Goal: Task Accomplishment & Management: Use online tool/utility

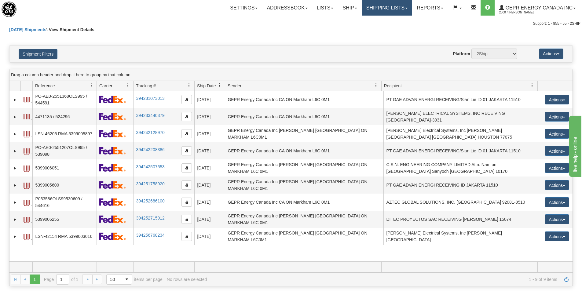
click at [375, 11] on link "Shipping lists" at bounding box center [387, 7] width 50 height 15
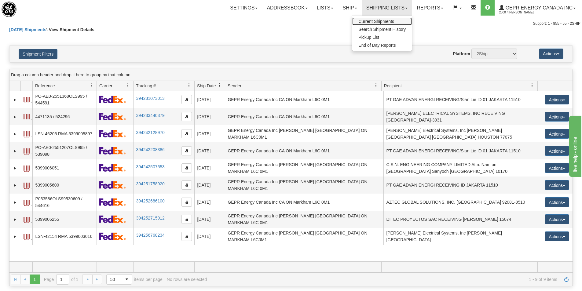
click at [366, 23] on span "Current Shipments" at bounding box center [377, 21] width 36 height 5
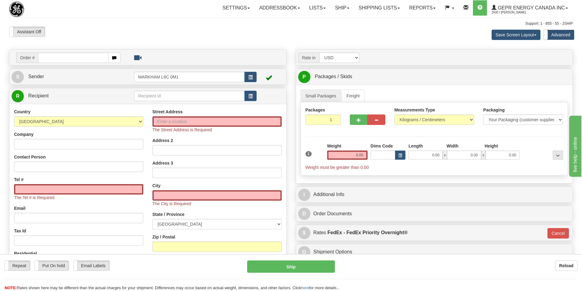
click at [53, 60] on input "text" at bounding box center [73, 58] width 70 height 10
type input "86710686"
click at [90, 31] on body "Training Course Close Toggle navigation Settings Shipping Preferences New Recip…" at bounding box center [291, 145] width 582 height 291
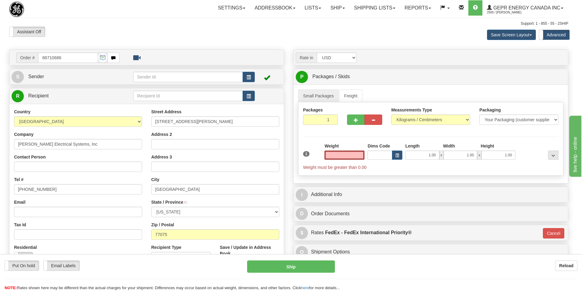
type input "HOUSTON"
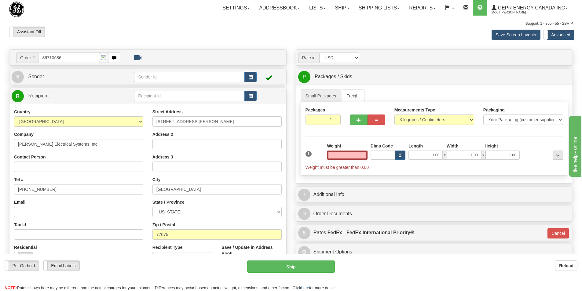
type input "0.00"
click at [35, 169] on input "Contact Person" at bounding box center [78, 167] width 129 height 10
paste input "Jennifer Hopkins"
type input "Jennifer Hopkins"
drag, startPoint x: 37, startPoint y: 186, endPoint x: 6, endPoint y: 189, distance: 30.4
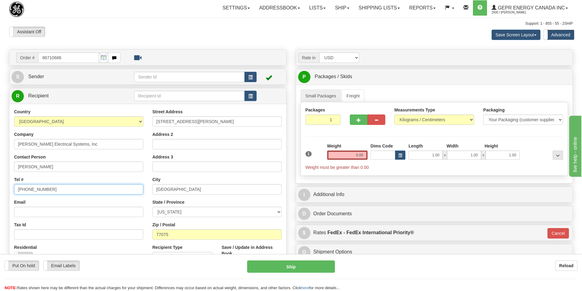
click at [0, 185] on div "Toggle navigation Settings Shipping Preferences Fields Preferences New" at bounding box center [291, 175] width 582 height 351
paste input "713-948-4528"
type input "713-948-4528"
click at [253, 77] on span "button" at bounding box center [251, 78] width 4 height 4
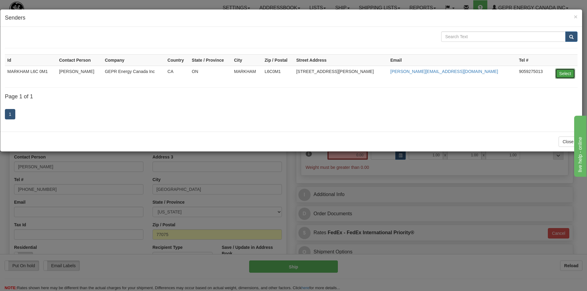
click at [569, 76] on button "Select" at bounding box center [565, 73] width 20 height 10
type input "MARKHAM L6C 0M1"
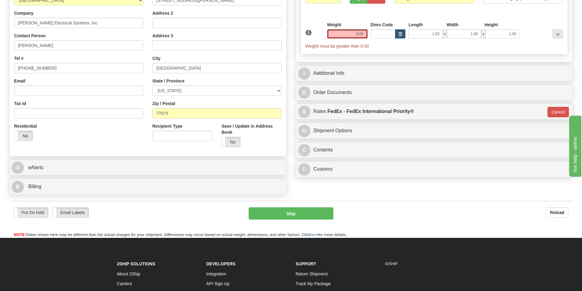
scroll to position [122, 0]
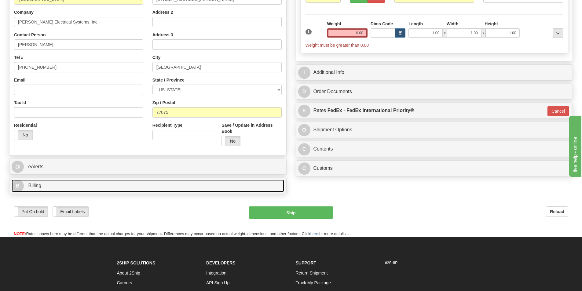
click at [61, 188] on link "B Billing" at bounding box center [148, 186] width 273 height 13
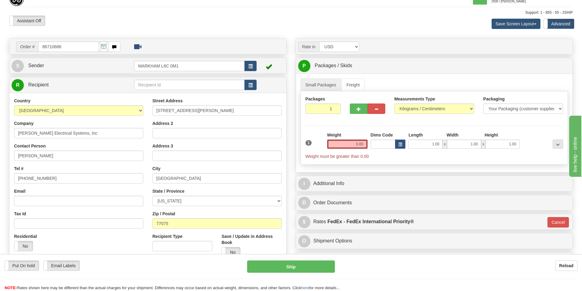
scroll to position [0, 0]
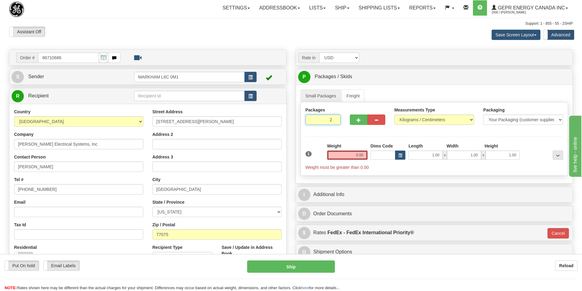
click at [333, 119] on input "2" at bounding box center [323, 120] width 35 height 10
click at [336, 119] on input "3" at bounding box center [323, 120] width 35 height 10
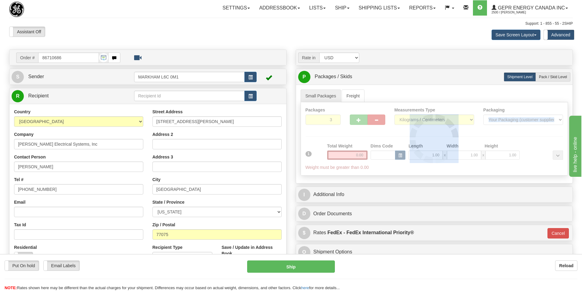
click at [336, 119] on div "Packages 3 1 Measurements Type" at bounding box center [435, 138] width 268 height 73
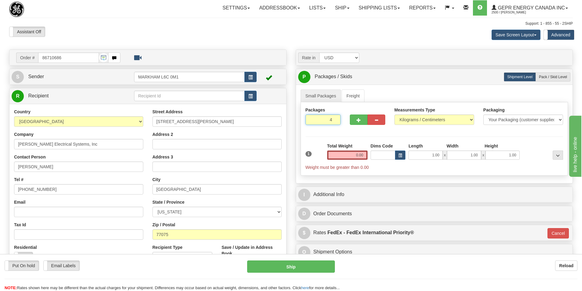
click at [336, 119] on input "4" at bounding box center [323, 120] width 35 height 10
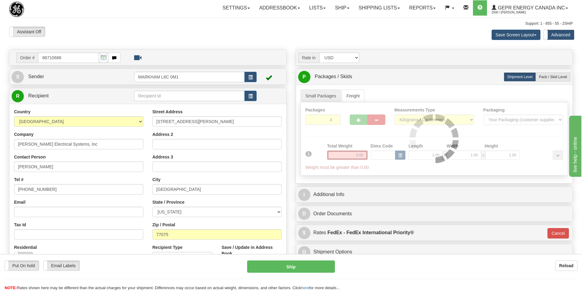
click at [336, 119] on div at bounding box center [434, 138] width 267 height 73
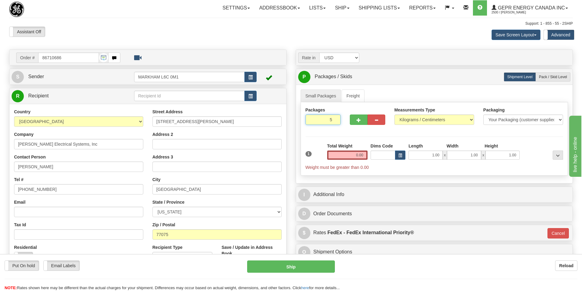
click at [336, 119] on input "5" at bounding box center [323, 120] width 35 height 10
click at [336, 119] on input "6" at bounding box center [323, 120] width 35 height 10
type input "7"
click at [336, 119] on input "7" at bounding box center [323, 120] width 35 height 10
drag, startPoint x: 355, startPoint y: 157, endPoint x: 366, endPoint y: 159, distance: 11.1
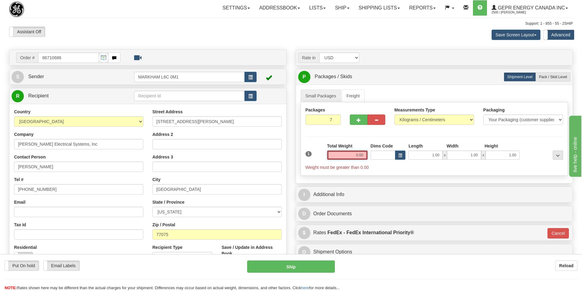
click at [369, 157] on div "Total Weight 0.00" at bounding box center [347, 153] width 43 height 21
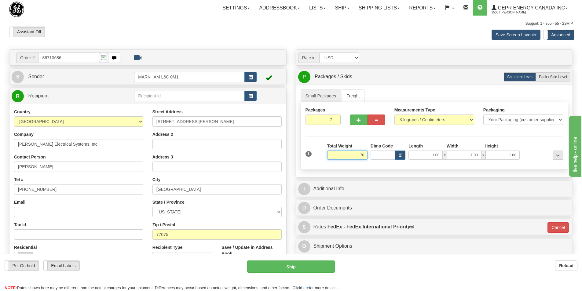
type input "70"
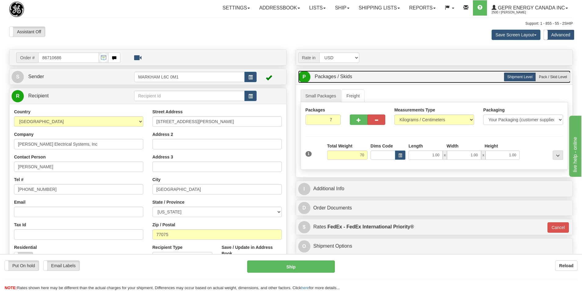
type input "01"
type input "70.00"
click at [427, 80] on link "P Packages / Skids 7 Packages - Weight: 0.00 Kgs 1 Skids - Weight: NaN Kgs" at bounding box center [434, 77] width 273 height 13
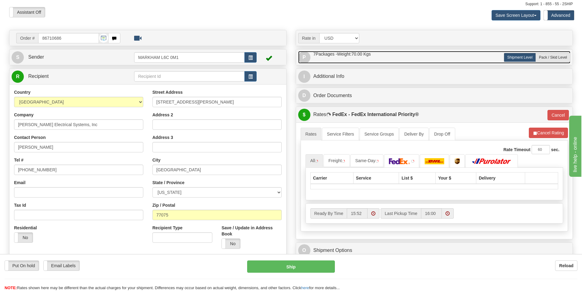
scroll to position [31, 0]
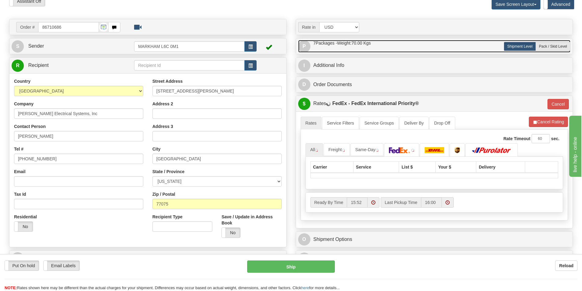
click at [374, 50] on link "P Packages / Skids 7 Packages - Weight: 70.00 Kgs 1 Skids - Weight: NaN Kgs" at bounding box center [434, 46] width 273 height 13
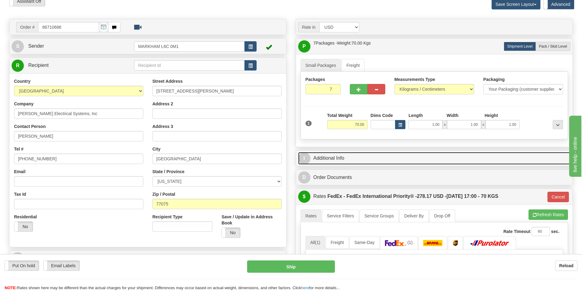
click at [332, 155] on link "I Additional Info" at bounding box center [434, 158] width 273 height 13
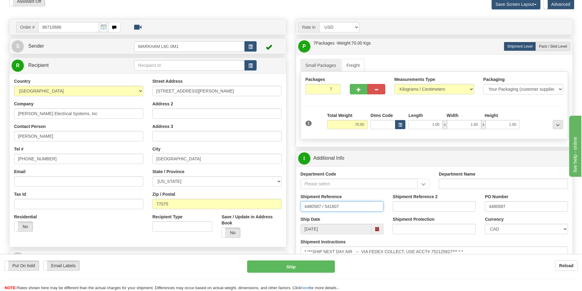
click at [347, 205] on input "4480587 / 541607" at bounding box center [342, 207] width 83 height 10
drag, startPoint x: 342, startPoint y: 205, endPoint x: 296, endPoint y: 206, distance: 46.5
click at [296, 206] on div "I Additional Info Department Code Department Name Shipment Reference 4480587 / …" at bounding box center [435, 208] width 278 height 116
paste input "LSN-45739 RMA 5399005559"
type input "LSN-45739 RMA 5399005559"
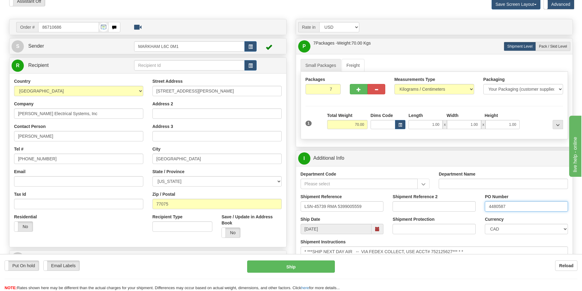
drag, startPoint x: 509, startPoint y: 207, endPoint x: 479, endPoint y: 209, distance: 30.3
click at [479, 208] on div "Shipment Reference LSN-45739 RMA 5399005559 Shipment Reference 2 PO Number 4480…" at bounding box center [434, 205] width 277 height 23
paste input "LSN-45739 RMA 5399005559"
drag, startPoint x: 550, startPoint y: 206, endPoint x: 513, endPoint y: 206, distance: 36.4
click at [513, 206] on input "LSN-45739 RMA 5399005559" at bounding box center [526, 207] width 83 height 10
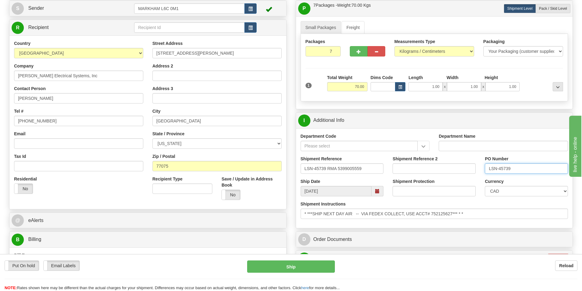
scroll to position [122, 0]
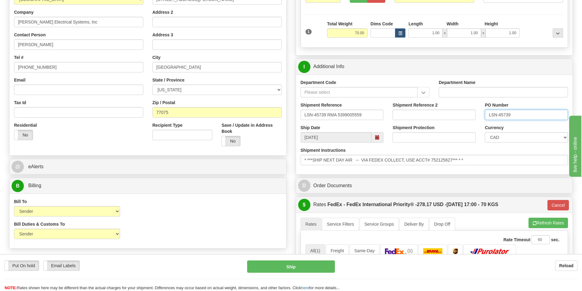
type input "LSN-45739"
click at [524, 139] on select "CAD USD EUR ZAR RON ANG ARN AUD AUS AWG BBD BFR BGN BHD BMD BND BRC BRL CHP CKZ…" at bounding box center [526, 137] width 83 height 10
select select "1"
click at [485, 132] on select "CAD USD EUR ZAR RON ANG ARN AUD AUS AWG BBD BFR BGN BHD BMD BND BRC BRL CHP CKZ…" at bounding box center [526, 137] width 83 height 10
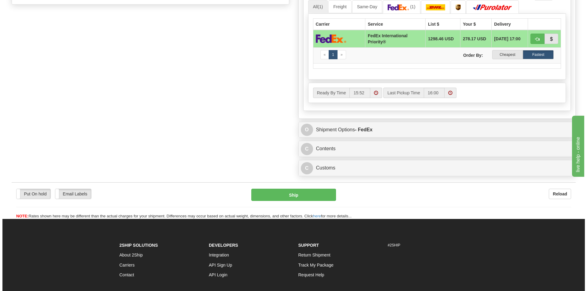
scroll to position [367, 0]
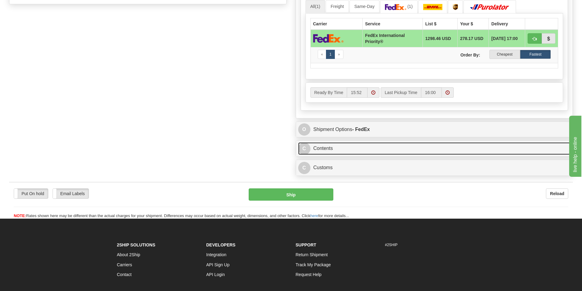
click at [323, 148] on link "C Contents" at bounding box center [434, 148] width 273 height 13
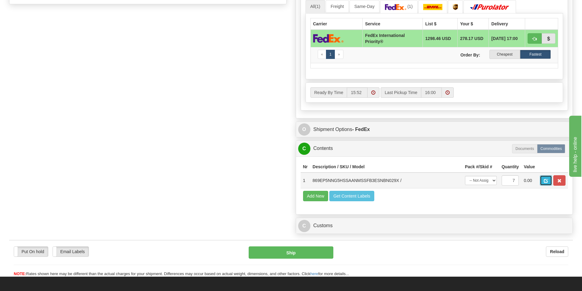
click at [547, 183] on span "button" at bounding box center [546, 181] width 4 height 4
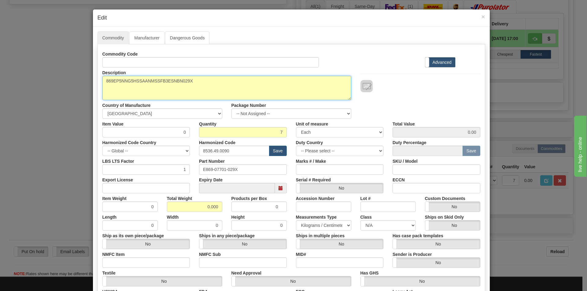
drag, startPoint x: 191, startPoint y: 80, endPoint x: 95, endPoint y: 75, distance: 96.5
click at [95, 75] on div "Commodity Manufacturer Dangerous Goods Commodity Code Standard Advanced Descrip…" at bounding box center [291, 188] width 397 height 322
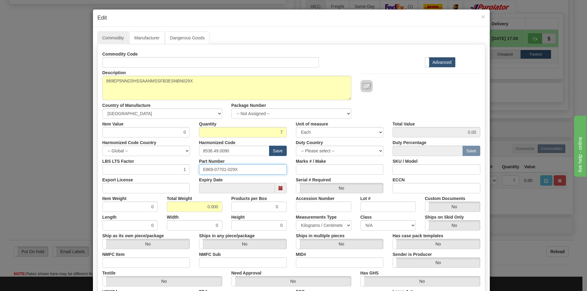
drag, startPoint x: 242, startPoint y: 167, endPoint x: 194, endPoint y: 163, distance: 48.8
click at [194, 164] on div "Part Number E869-07701-029X" at bounding box center [242, 165] width 97 height 19
paste input "869EP5NNG5HSSAANMSSFB3ESNBN"
type input "869EP5NNG5HSSAANMSSFB3ESNBN029X"
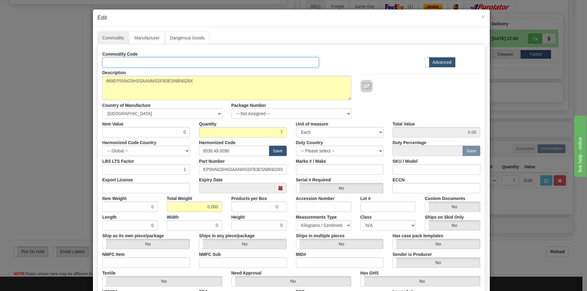
scroll to position [0, 0]
click at [163, 63] on input "Id" at bounding box center [210, 62] width 217 height 10
paste input "869EP5NNG5HSSAANMSSFB3ESNBN029X"
type input "869EP5NNG5HSSAANMSSFB3ESNBN029X"
drag, startPoint x: 180, startPoint y: 132, endPoint x: 185, endPoint y: 132, distance: 4.9
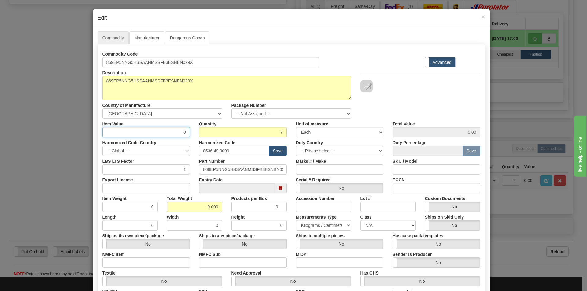
click at [184, 132] on input "0" at bounding box center [146, 132] width 88 height 10
type input "2502.85"
type input "17519.95"
click at [456, 96] on div "Description 869EP5NNG5HSSAANMSSFB3ESNBN029X Country of Manufacture -- Unknown -…" at bounding box center [291, 93] width 387 height 51
drag, startPoint x: 231, startPoint y: 150, endPoint x: 226, endPoint y: 154, distance: 6.5
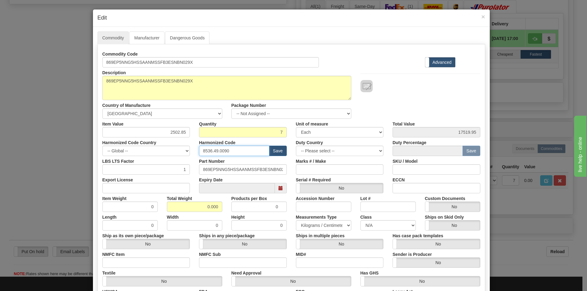
click at [231, 151] on input "8536.49.0090" at bounding box center [234, 151] width 70 height 10
type input "8537.10.9070"
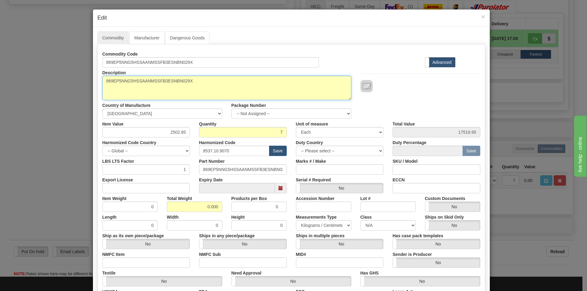
drag, startPoint x: 216, startPoint y: 86, endPoint x: 94, endPoint y: 77, distance: 122.6
click at [94, 77] on div "Commodity Manufacturer Dangerous Goods Commodity Code 869EP5NNG5HSSAANMSSFB3ESN…" at bounding box center [291, 188] width 397 height 322
paste textarea "Motor Protection Relay-869"
type textarea "869 Motor Protection Relay-869"
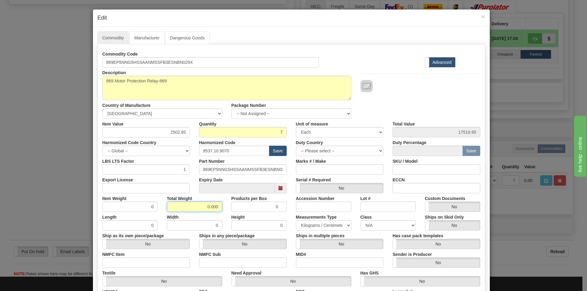
drag, startPoint x: 199, startPoint y: 208, endPoint x: 234, endPoint y: 207, distance: 34.9
click at [234, 207] on div "Item Weight 0 Total Weight 0.000 Products per Box 0 Accession Number Lot # Cust…" at bounding box center [291, 203] width 387 height 19
type input "70"
type input "10.0000"
click at [427, 98] on div "Description 869EP5NNG5HSSAANMSSFB3ESNBN029X Country of Manufacture -- Unknown -…" at bounding box center [291, 93] width 387 height 51
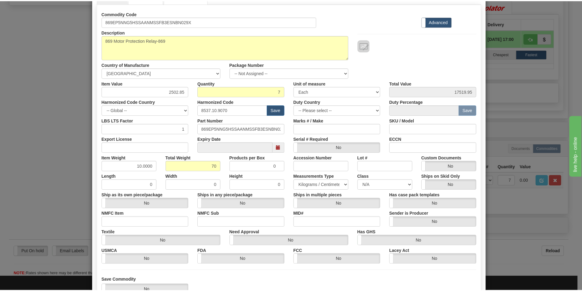
scroll to position [87, 0]
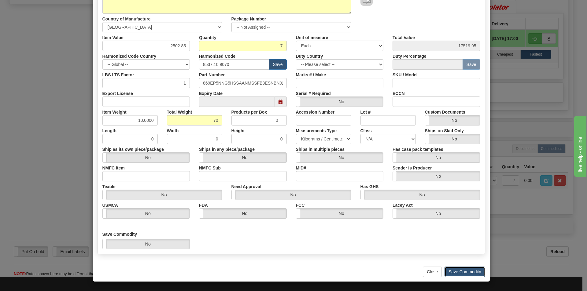
click at [465, 274] on button "Save Commodity" at bounding box center [465, 272] width 41 height 10
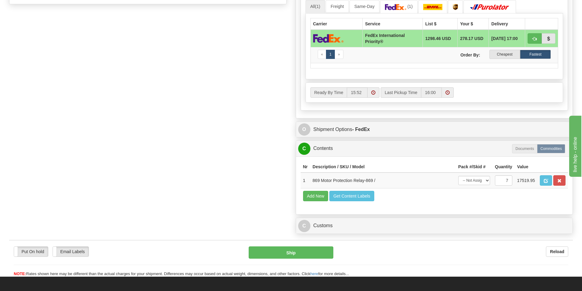
scroll to position [398, 0]
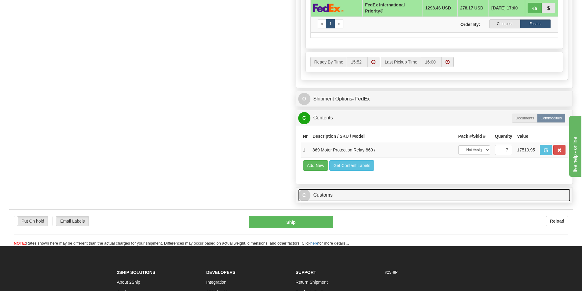
click at [324, 193] on link "C Customs" at bounding box center [434, 195] width 273 height 13
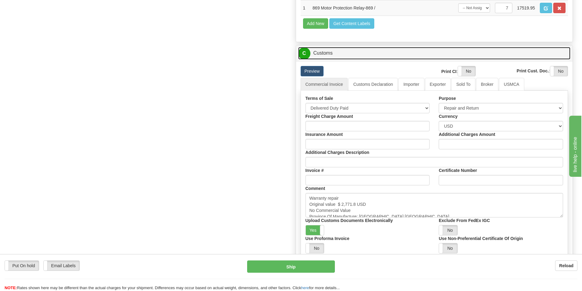
scroll to position [550, 0]
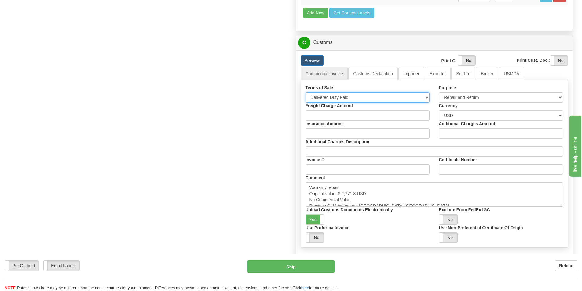
click at [359, 97] on select "Free Carrier Free On Board Ex Works Delivered Duty Unpaid Delivered Duty Paid C…" at bounding box center [368, 97] width 124 height 10
select select "7"
click at [306, 92] on select "Free Carrier Free On Board Ex Works Delivered Duty Unpaid Delivered Duty Paid C…" at bounding box center [368, 97] width 124 height 10
click at [413, 74] on link "Importer" at bounding box center [412, 73] width 26 height 13
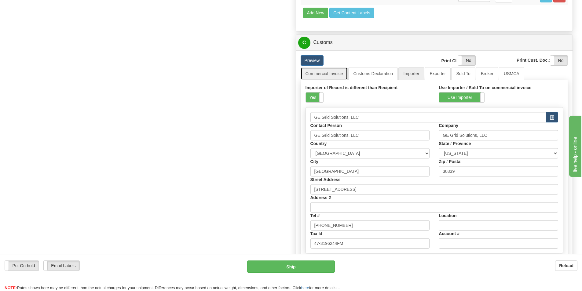
click at [325, 78] on link "Commercial Invoice" at bounding box center [324, 73] width 47 height 13
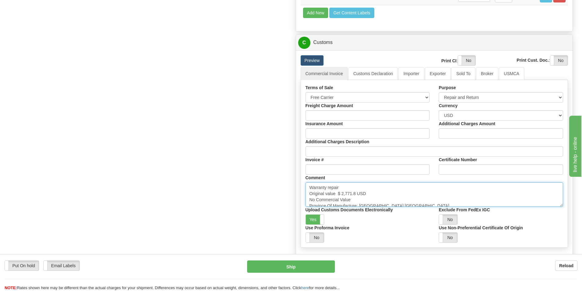
drag, startPoint x: 309, startPoint y: 188, endPoint x: 353, endPoint y: 186, distance: 43.8
click at [353, 186] on textarea "Warranty repair Original value $ 2,771.8 USD No Commercial Value Province Of Ma…" at bounding box center [435, 195] width 258 height 24
paste textarea "Repair & return unit"
drag, startPoint x: 342, startPoint y: 193, endPoint x: 357, endPoint y: 195, distance: 15.4
click at [357, 194] on textarea "Warranty repair Original value $ 2,771.8 USD No Commercial Value Province Of Ma…" at bounding box center [435, 195] width 258 height 24
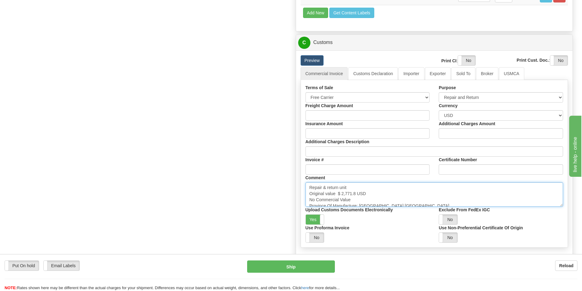
paste textarea "7,575.46"
drag, startPoint x: 378, startPoint y: 193, endPoint x: 379, endPoint y: 197, distance: 3.5
click at [378, 194] on textarea "Warranty repair Original value $ 2,771.8 USD No Commercial Value Province Of Ma…" at bounding box center [435, 195] width 258 height 24
type textarea "Repair & return unit Original value $ 7,575.46 USD EACH No Commercial Value Pro…"
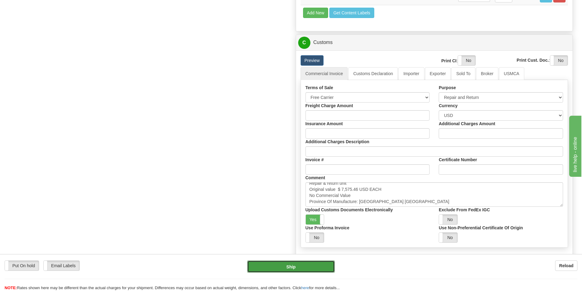
click at [317, 267] on button "Ship" at bounding box center [291, 267] width 88 height 12
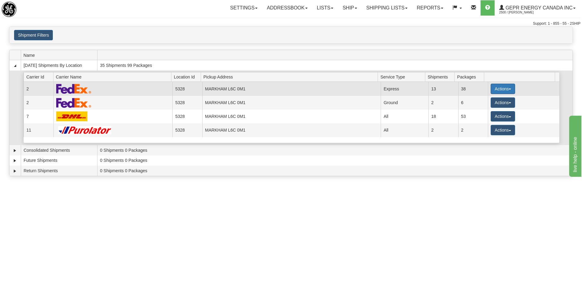
click at [493, 87] on button "Actions" at bounding box center [503, 89] width 24 height 10
click at [487, 99] on span "Details" at bounding box center [480, 100] width 17 height 4
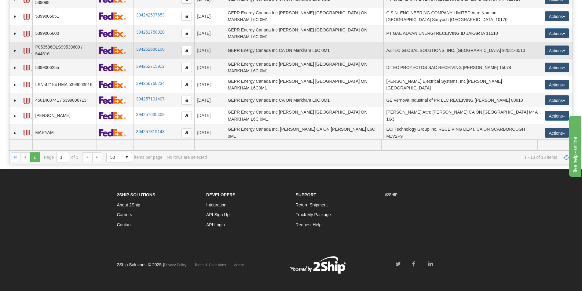
scroll to position [92, 0]
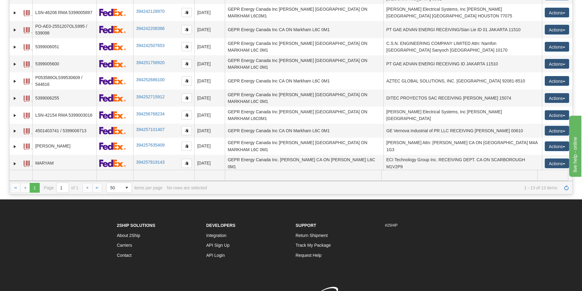
drag, startPoint x: 187, startPoint y: 162, endPoint x: 7, endPoint y: 120, distance: 184.8
click at [189, 176] on button "button" at bounding box center [187, 180] width 10 height 9
